Goal: Task Accomplishment & Management: Manage account settings

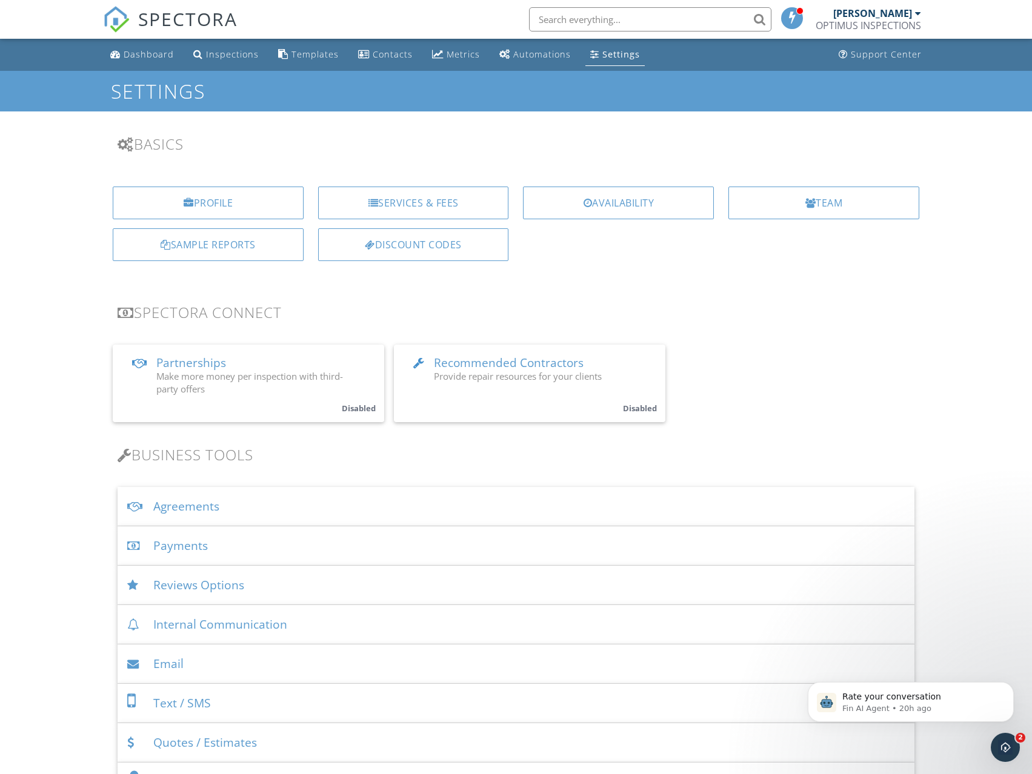
click at [196, 540] on div "Payments" at bounding box center [516, 545] width 796 height 39
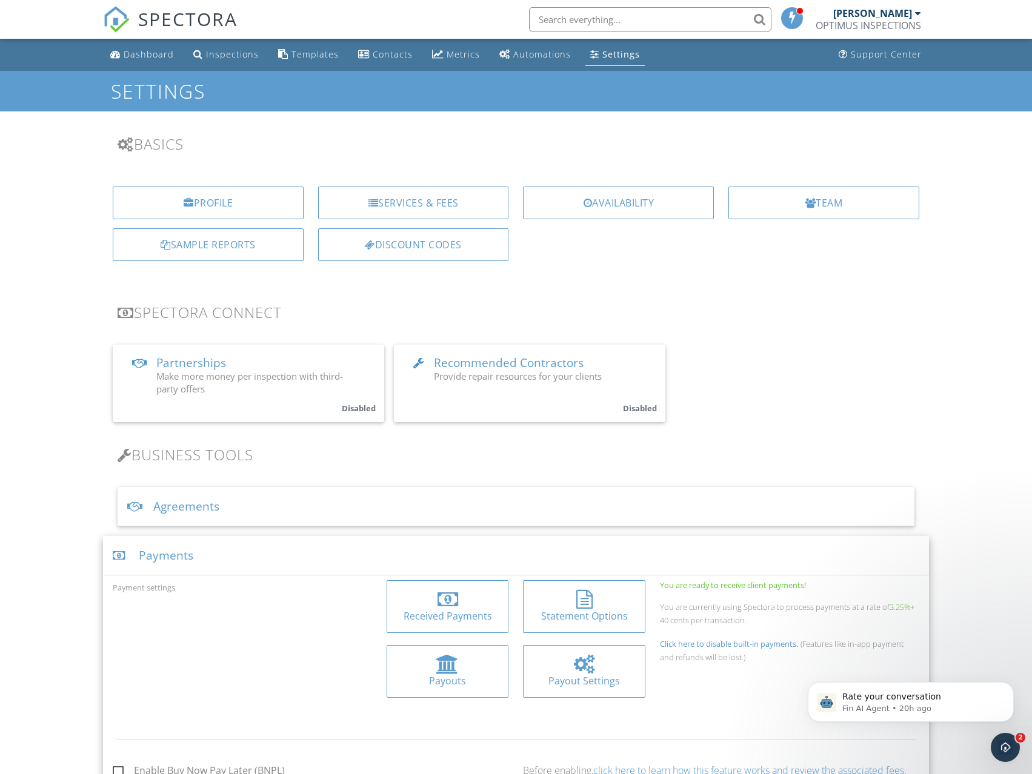
click at [423, 199] on div "Services & Fees" at bounding box center [413, 203] width 191 height 33
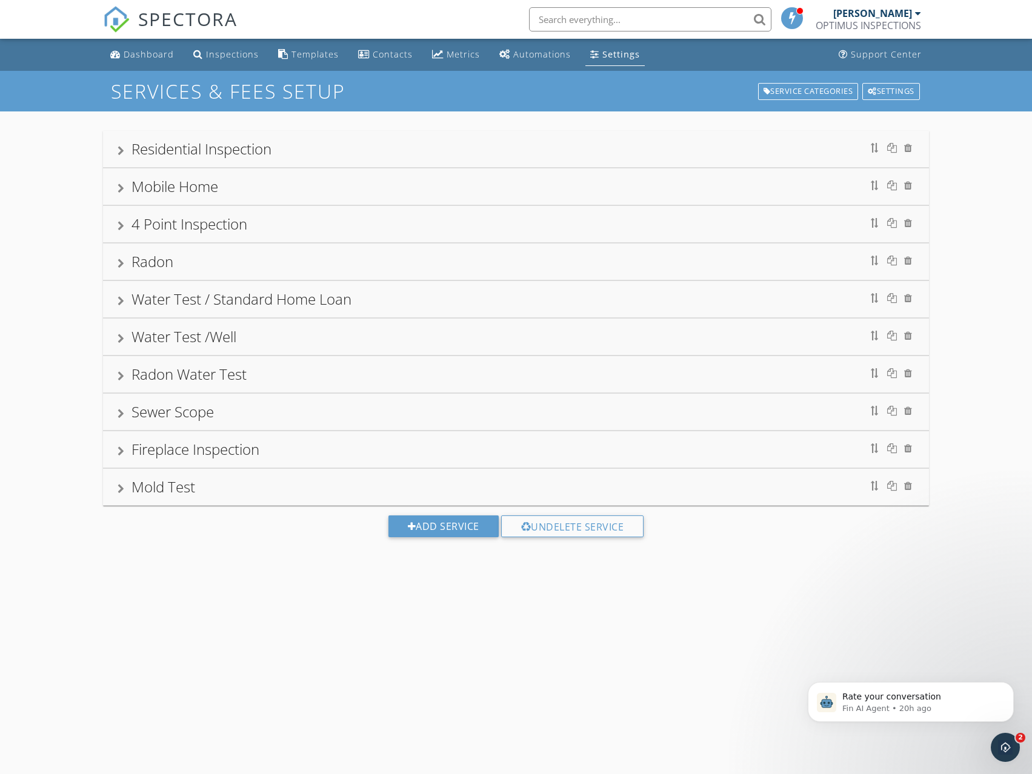
click at [591, 51] on div "Settings" at bounding box center [594, 54] width 9 height 10
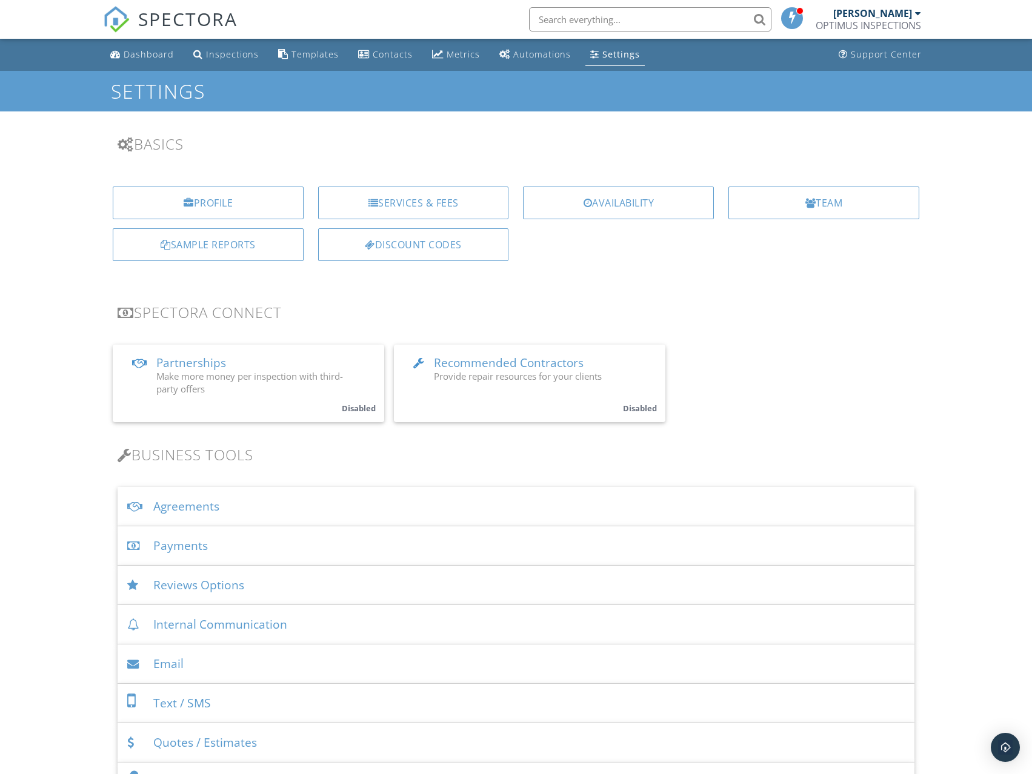
click at [177, 549] on div "Payments" at bounding box center [516, 545] width 796 height 39
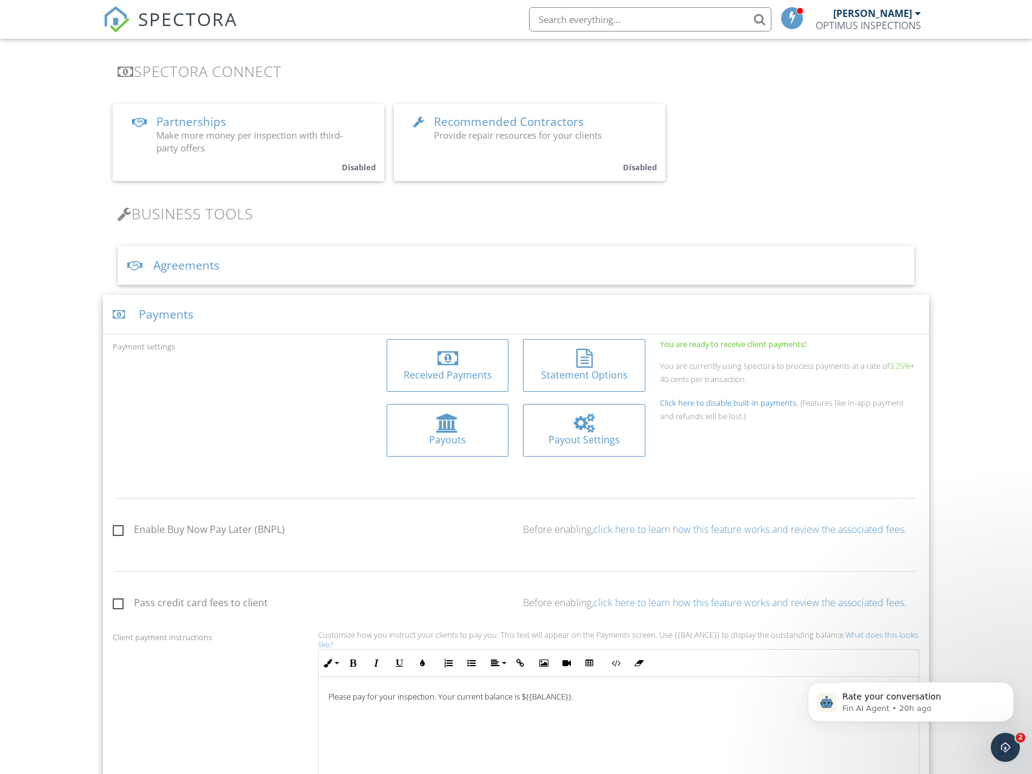
scroll to position [242, 0]
click at [593, 425] on div at bounding box center [584, 422] width 21 height 19
